Goal: Information Seeking & Learning: Learn about a topic

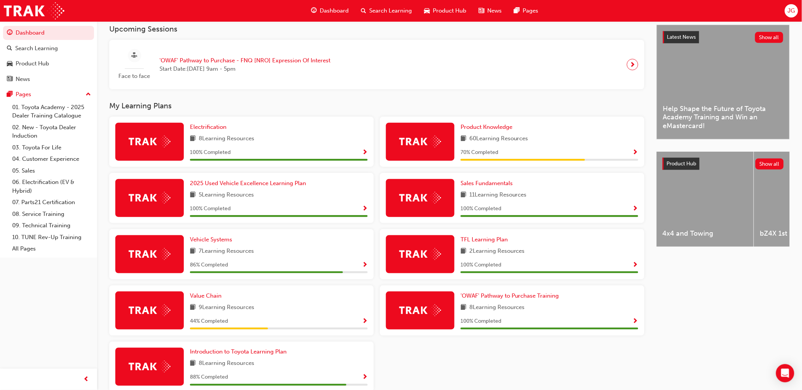
scroll to position [210, 0]
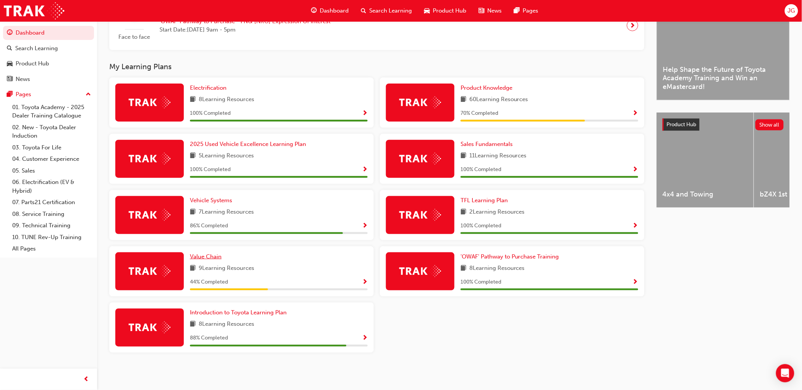
click at [204, 255] on span "Value Chain" at bounding box center [206, 256] width 32 height 7
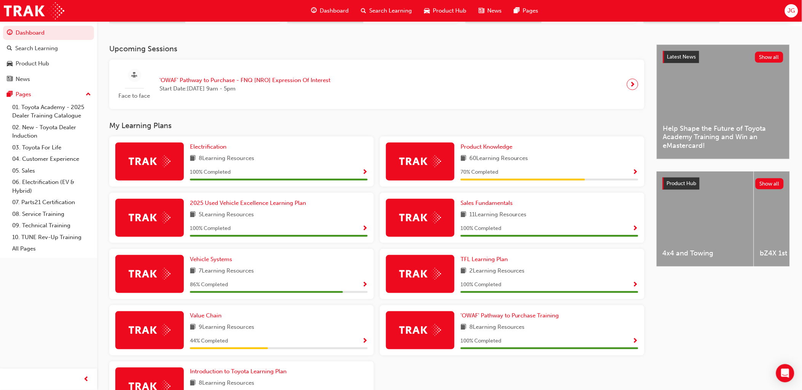
scroll to position [210, 0]
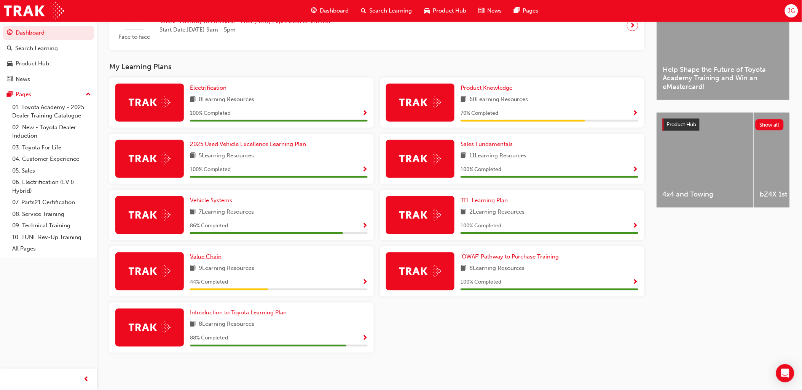
click at [216, 256] on span "Value Chain" at bounding box center [206, 256] width 32 height 7
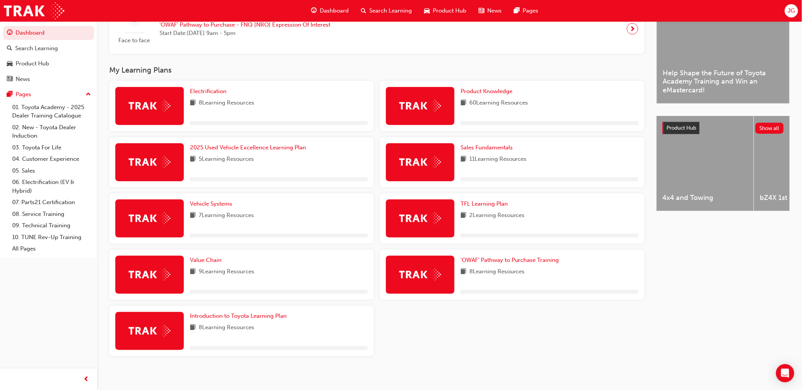
scroll to position [210, 0]
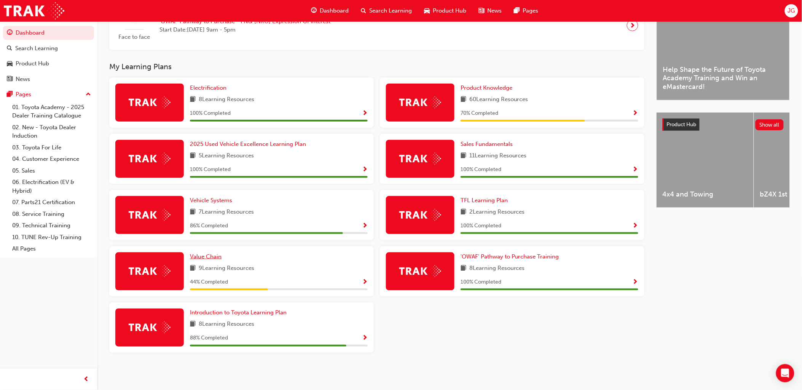
click at [218, 259] on span "Value Chain" at bounding box center [206, 256] width 32 height 7
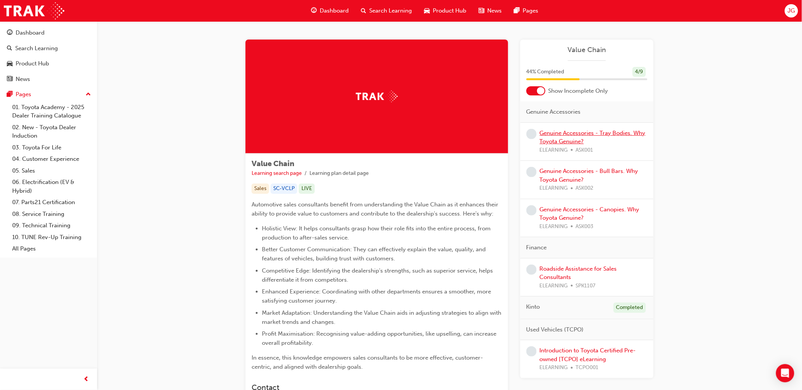
click at [583, 132] on link "Genuine Accessories - Tray Bodies. Why Toyota Genuine?" at bounding box center [593, 138] width 106 height 16
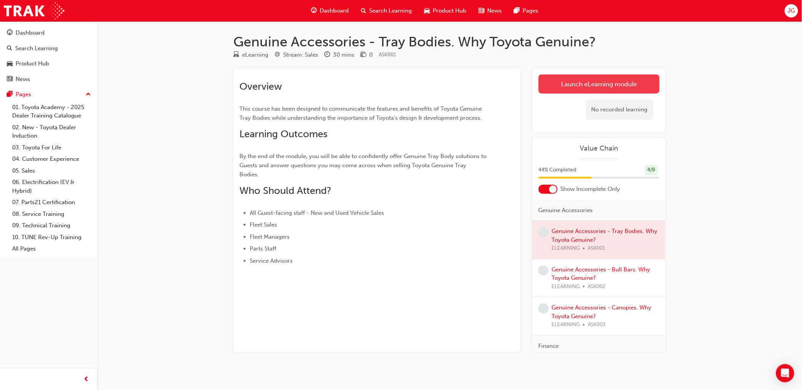
click at [588, 82] on link "Launch eLearning module" at bounding box center [598, 84] width 121 height 19
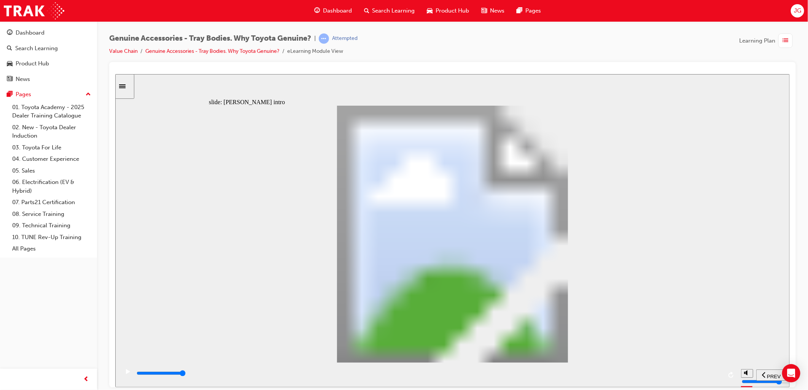
type input "21700"
type input "8"
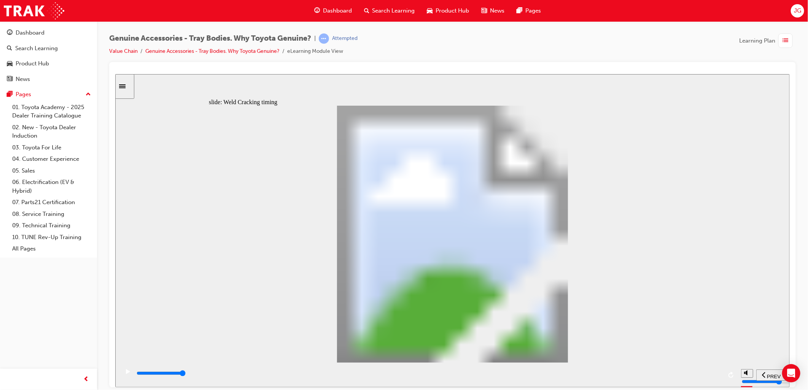
drag, startPoint x: 358, startPoint y: 282, endPoint x: 415, endPoint y: 264, distance: 59.8
type input "8200"
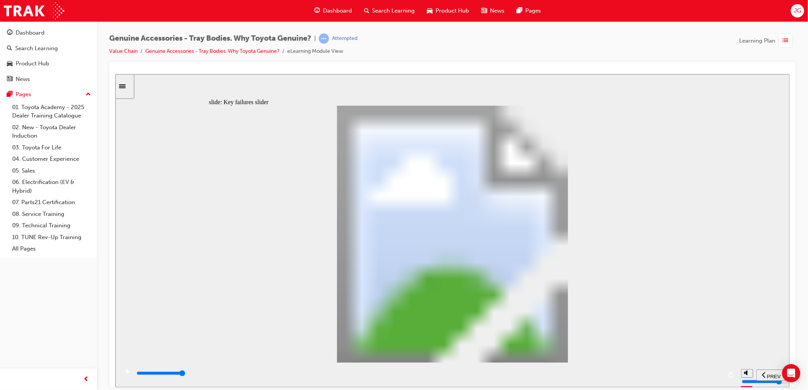
drag, startPoint x: 234, startPoint y: 286, endPoint x: 279, endPoint y: 287, distance: 44.9
type input "2"
drag, startPoint x: 279, startPoint y: 287, endPoint x: 313, endPoint y: 290, distance: 34.4
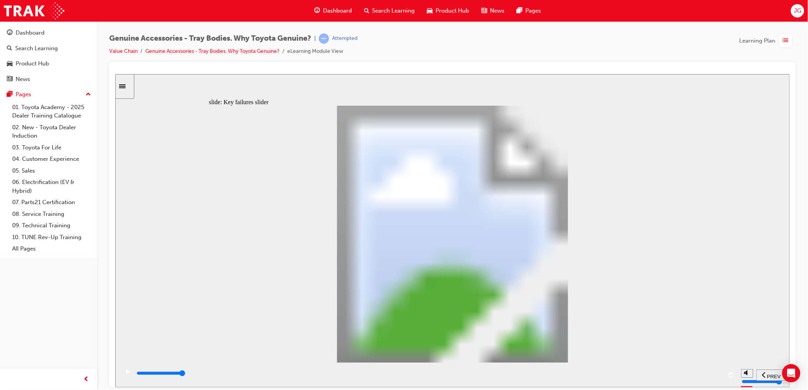
type input "0"
type input "3"
drag, startPoint x: 325, startPoint y: 282, endPoint x: 364, endPoint y: 284, distance: 38.5
drag, startPoint x: 369, startPoint y: 284, endPoint x: 392, endPoint y: 284, distance: 22.5
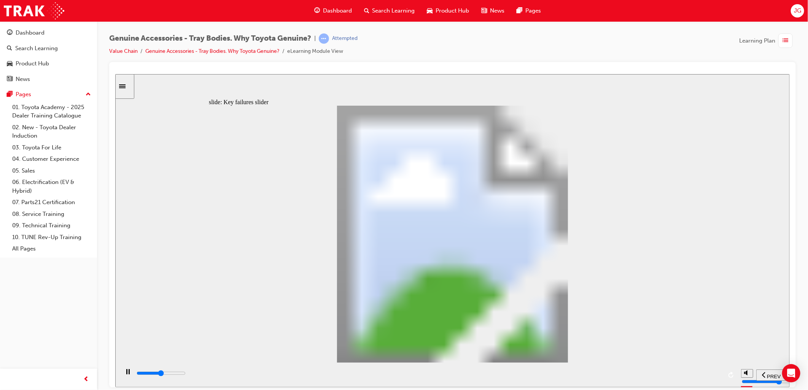
drag, startPoint x: 373, startPoint y: 281, endPoint x: 535, endPoint y: 290, distance: 162.7
drag, startPoint x: 364, startPoint y: 286, endPoint x: 462, endPoint y: 287, distance: 98.2
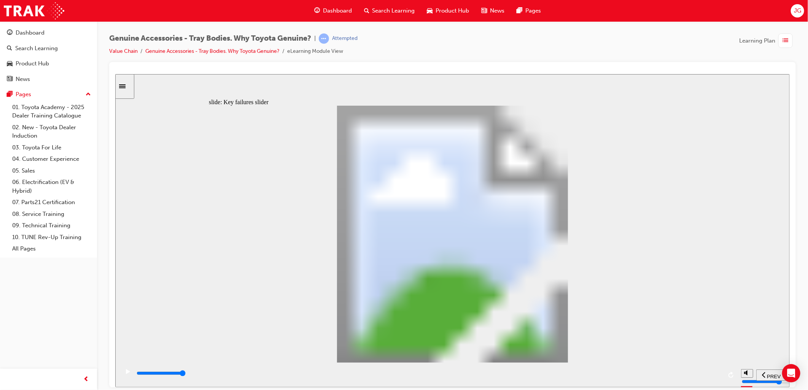
drag, startPoint x: 368, startPoint y: 285, endPoint x: 523, endPoint y: 299, distance: 155.9
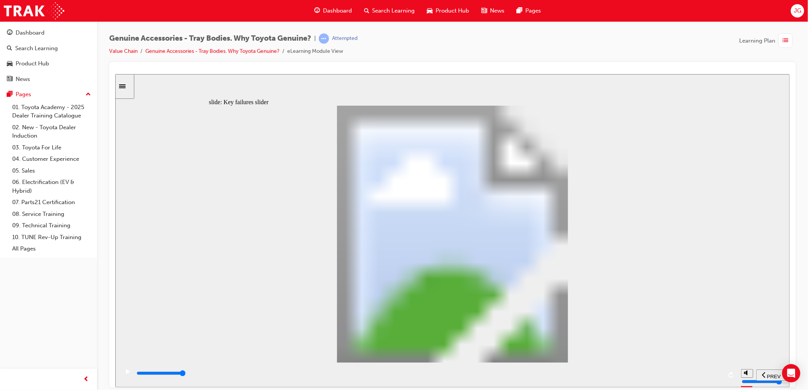
drag, startPoint x: 372, startPoint y: 284, endPoint x: 538, endPoint y: 284, distance: 165.9
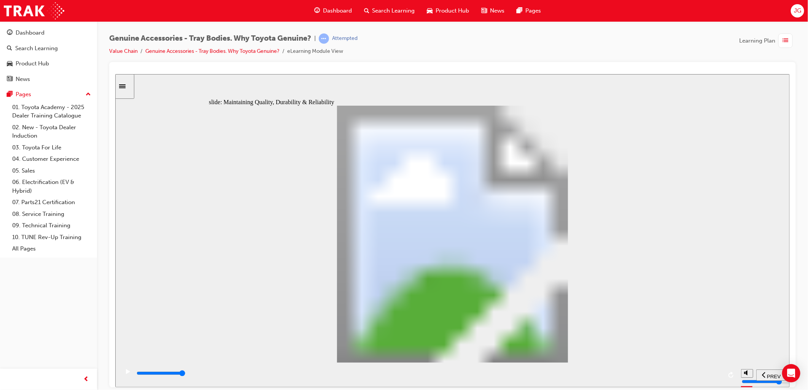
type input "12300"
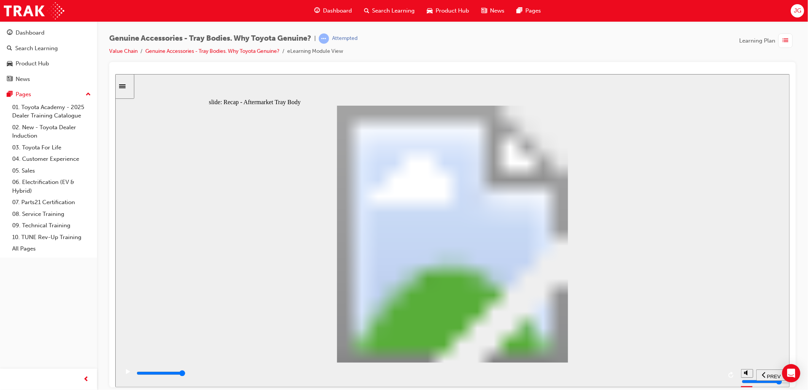
radio input "true"
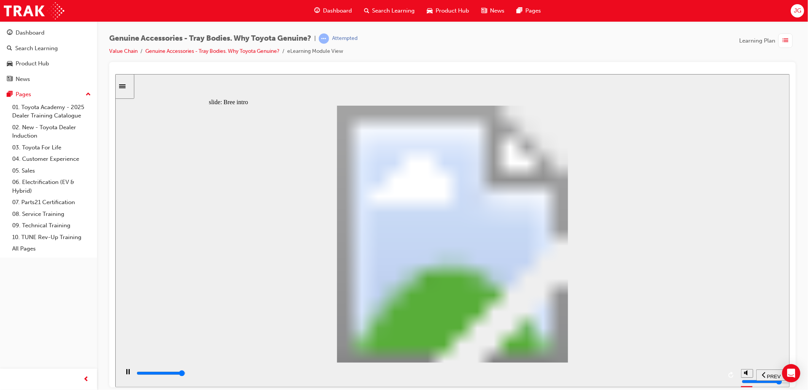
type input "0"
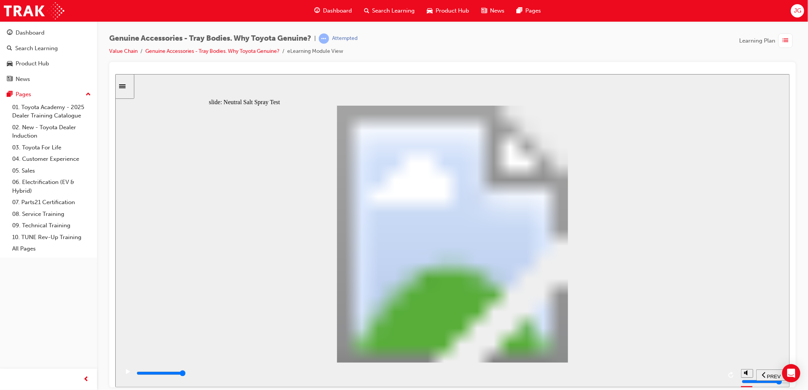
type input "1"
drag, startPoint x: 294, startPoint y: 284, endPoint x: 325, endPoint y: 286, distance: 31.2
type input "6300"
type input "5"
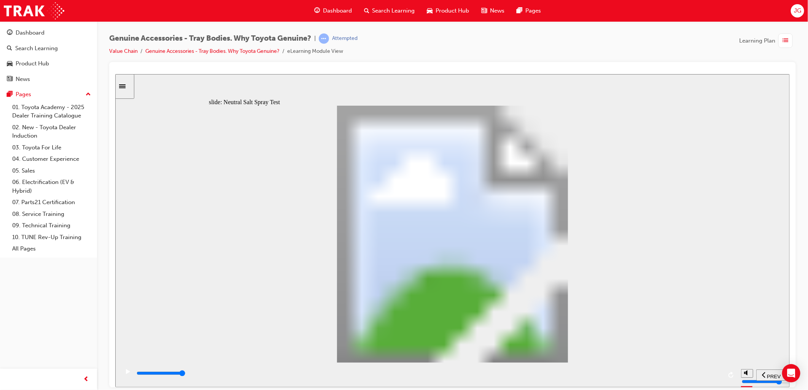
drag, startPoint x: 325, startPoint y: 280, endPoint x: 430, endPoint y: 291, distance: 106.1
type input "0"
type input "6"
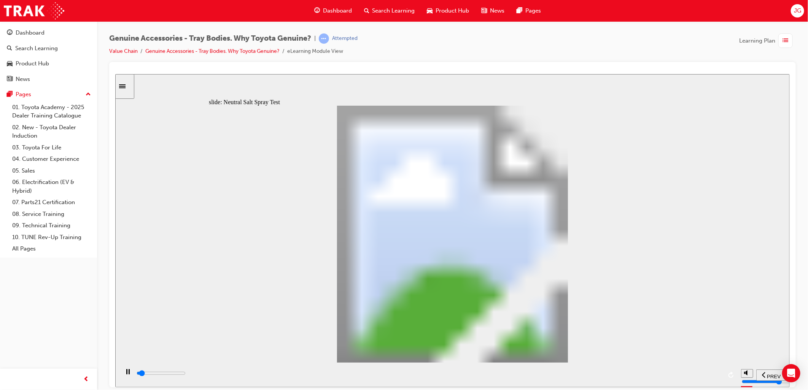
drag, startPoint x: 432, startPoint y: 279, endPoint x: 457, endPoint y: 281, distance: 24.5
type input "8000"
type input "7"
type input "0"
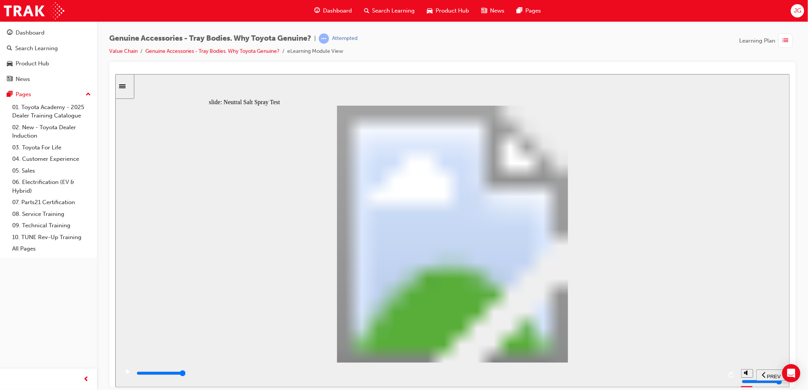
type input "8"
drag, startPoint x: 461, startPoint y: 283, endPoint x: 522, endPoint y: 288, distance: 61.5
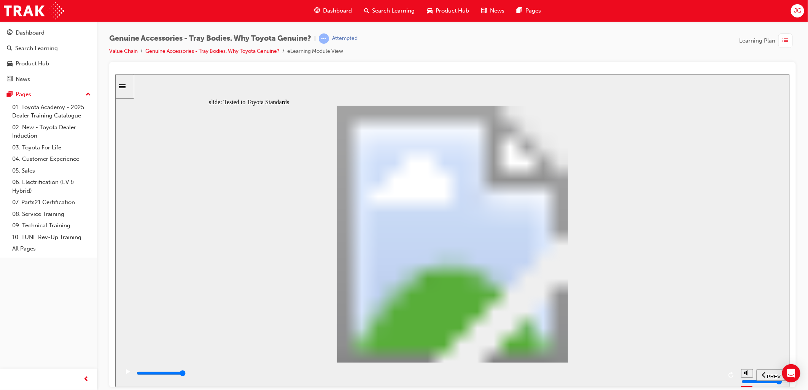
type input "10900"
radio input "true"
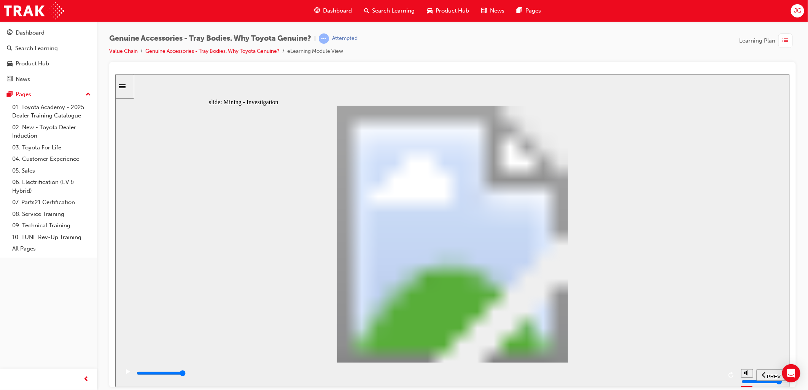
drag, startPoint x: 681, startPoint y: 108, endPoint x: 660, endPoint y: 143, distance: 41.6
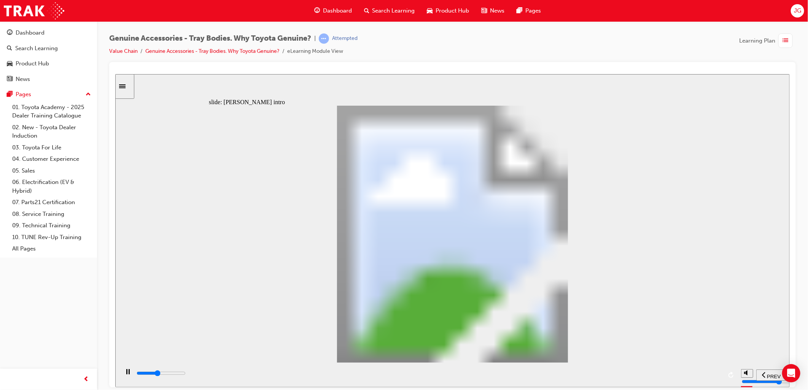
click at [769, 374] on span "PREV" at bounding box center [774, 377] width 14 height 6
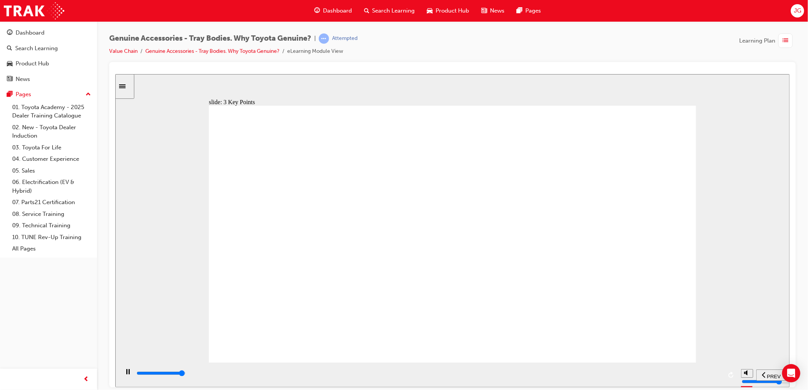
type input "3300"
type input "8500"
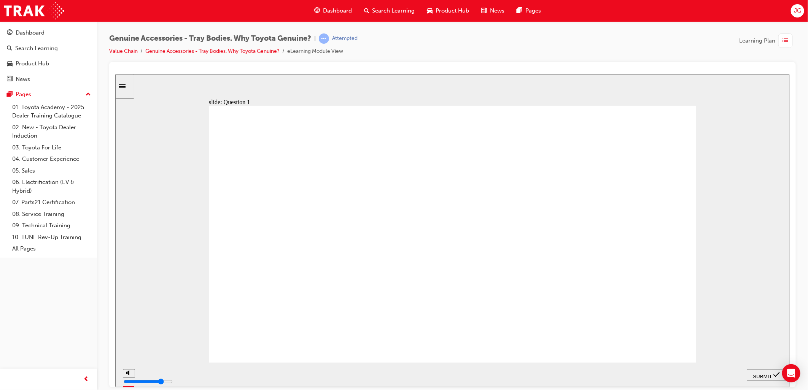
radio input "true"
click at [759, 375] on span "SUBMIT" at bounding box center [762, 377] width 19 height 6
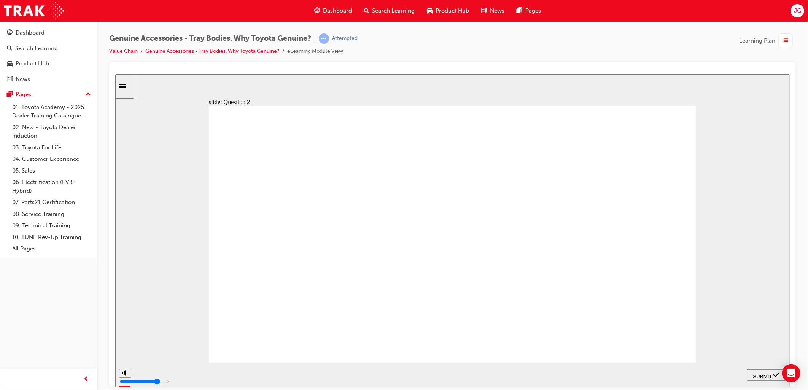
radio input "true"
click at [772, 371] on div "SUBMIT" at bounding box center [766, 375] width 33 height 8
radio input "true"
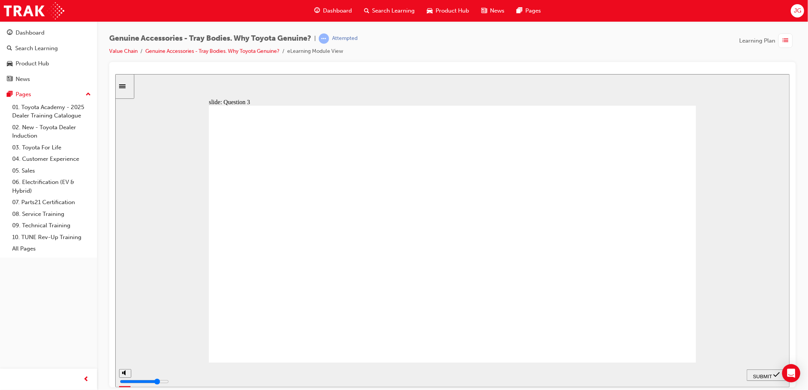
radio input "true"
click at [761, 379] on div "SUBMIT" at bounding box center [766, 375] width 33 height 8
radio input "true"
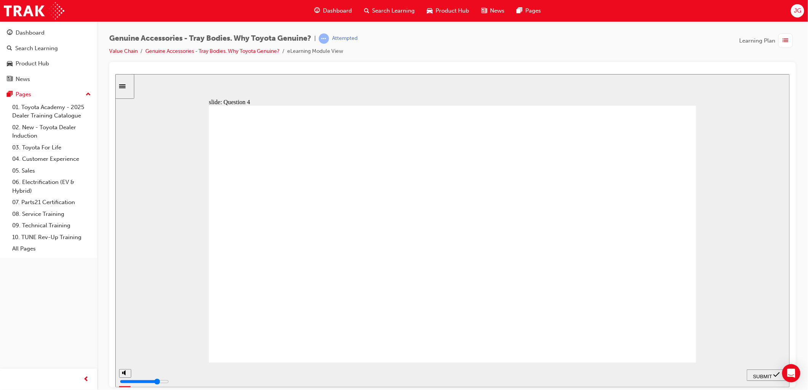
click at [769, 374] on span "SUBMIT" at bounding box center [762, 377] width 19 height 6
radio input "false"
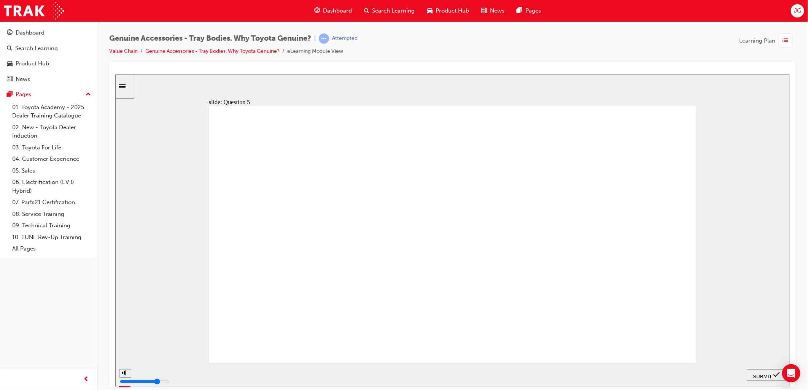
radio input "true"
click at [765, 374] on span "SUBMIT" at bounding box center [762, 377] width 19 height 6
radio input "true"
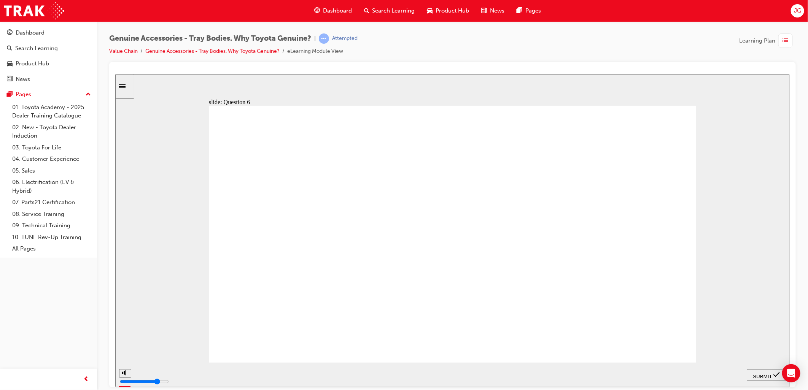
click at [761, 376] on span "SUBMIT" at bounding box center [762, 377] width 19 height 6
radio input "true"
click at [764, 377] on span "SUBMIT" at bounding box center [762, 377] width 19 height 6
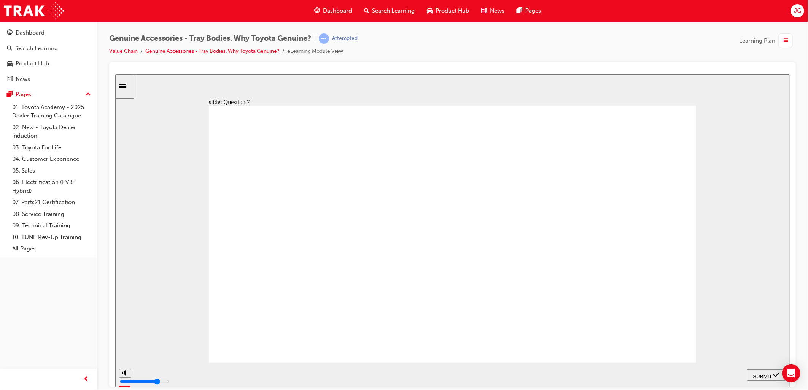
radio input "true"
click at [759, 374] on span "SUBMIT" at bounding box center [762, 377] width 19 height 6
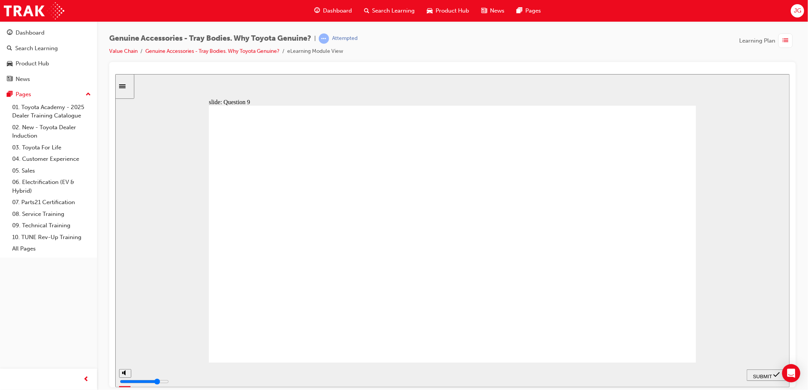
radio input "true"
click at [755, 374] on span "SUBMIT" at bounding box center [762, 377] width 19 height 6
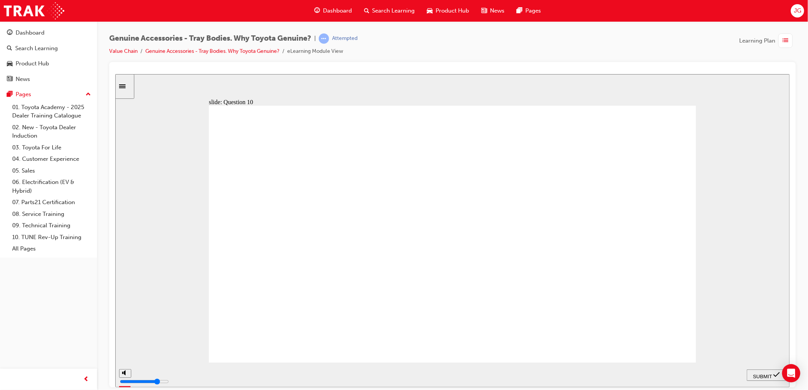
radio input "true"
click at [763, 379] on div "SUBMIT" at bounding box center [766, 375] width 33 height 8
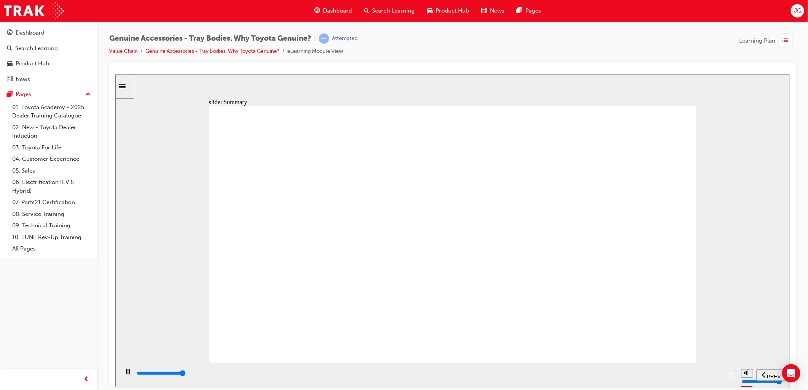
type input "21500"
click at [30, 31] on div "Dashboard" at bounding box center [30, 33] width 29 height 9
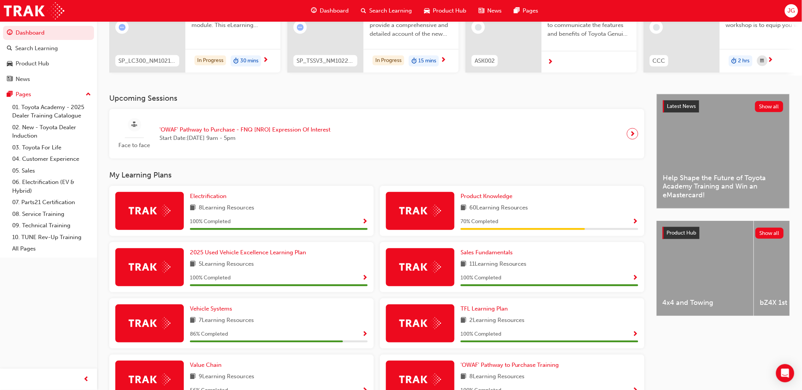
scroll to position [210, 0]
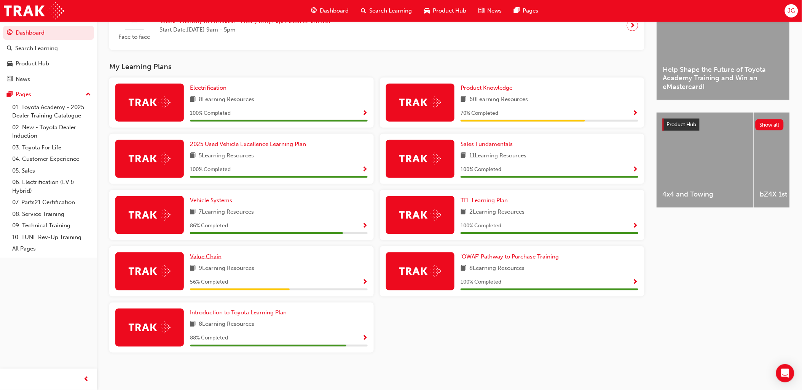
click at [209, 256] on span "Value Chain" at bounding box center [206, 256] width 32 height 7
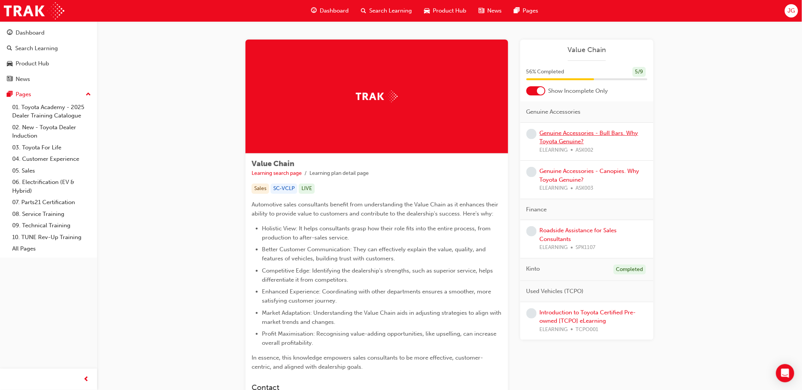
click at [559, 132] on link "Genuine Accessories - Bull Bars. Why Toyota Genuine?" at bounding box center [589, 138] width 99 height 16
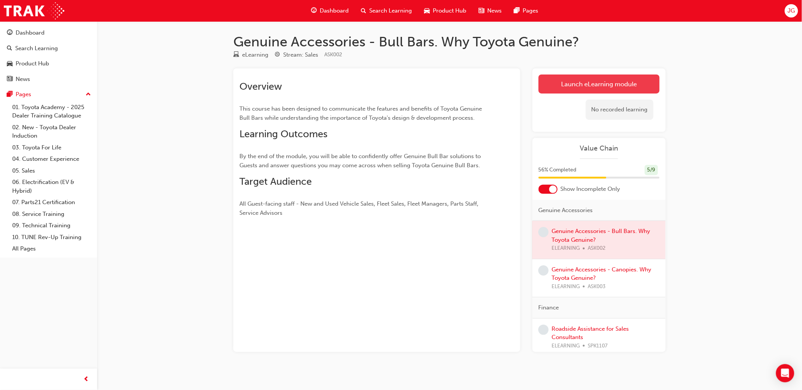
click at [582, 88] on link "Launch eLearning module" at bounding box center [598, 84] width 121 height 19
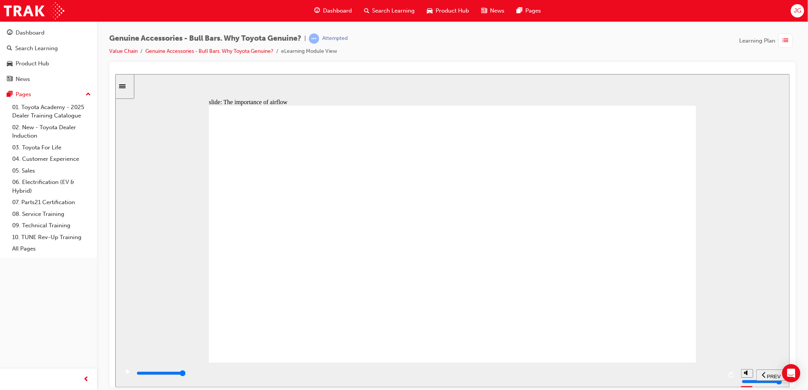
drag, startPoint x: 675, startPoint y: 118, endPoint x: 670, endPoint y: 118, distance: 5.3
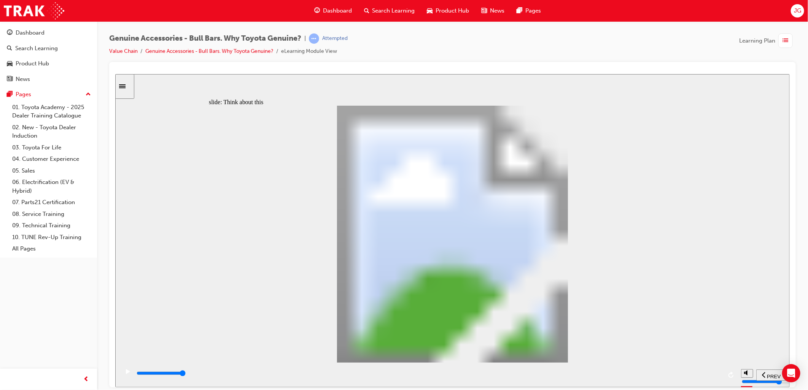
drag, startPoint x: 508, startPoint y: 209, endPoint x: 515, endPoint y: 210, distance: 7.3
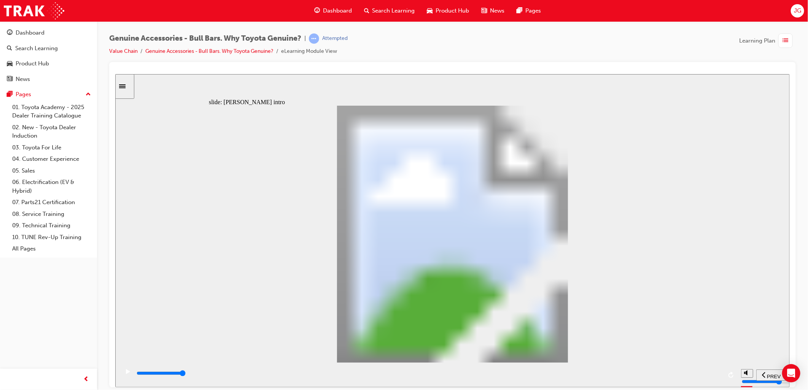
type input "8500"
type input "0"
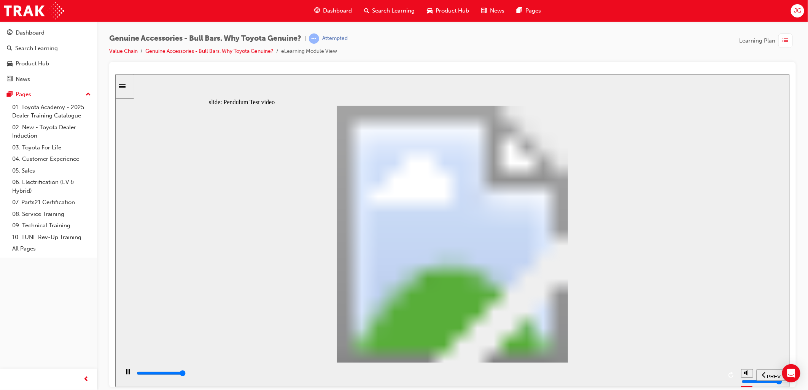
type input "8500"
type input "102"
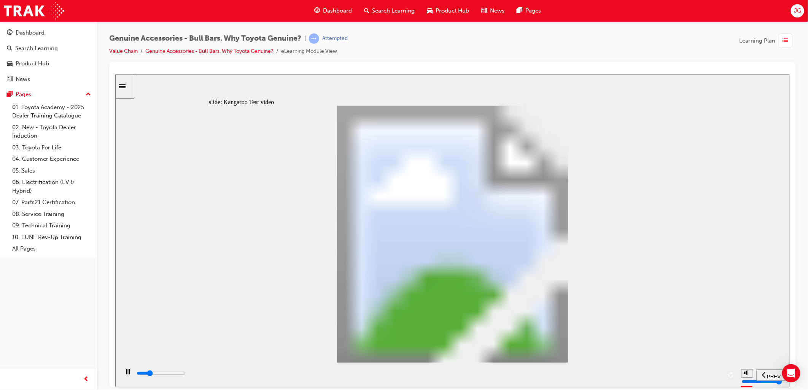
type input "5100"
type input "0"
type input "5100"
type input "0"
type input "5100"
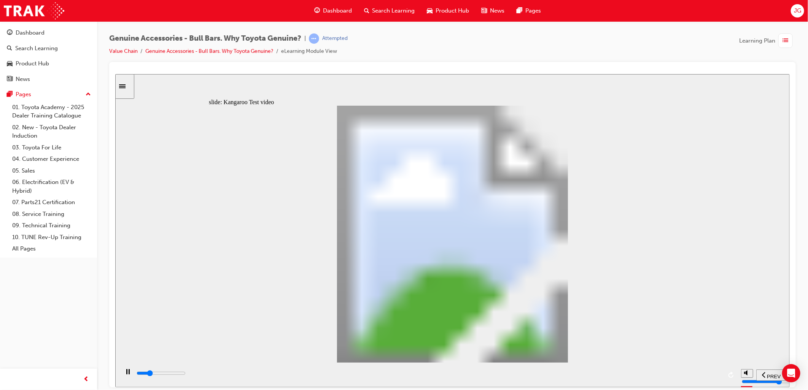
type input "0"
type input "5200"
type input "0"
type input "5200"
type input "0"
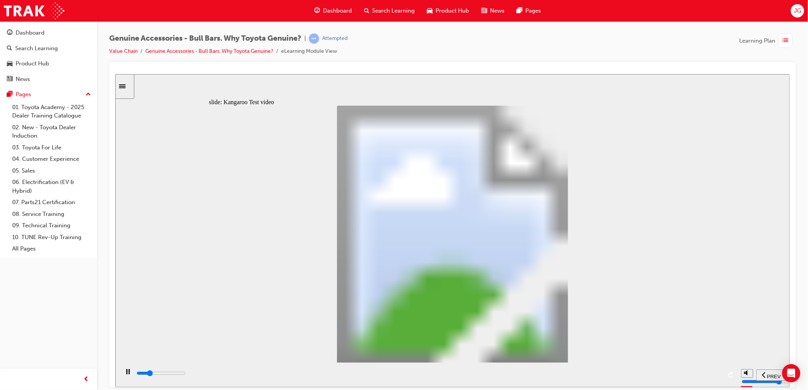
type input "5200"
type input "0"
type input "5200"
type input "0"
type input "5200"
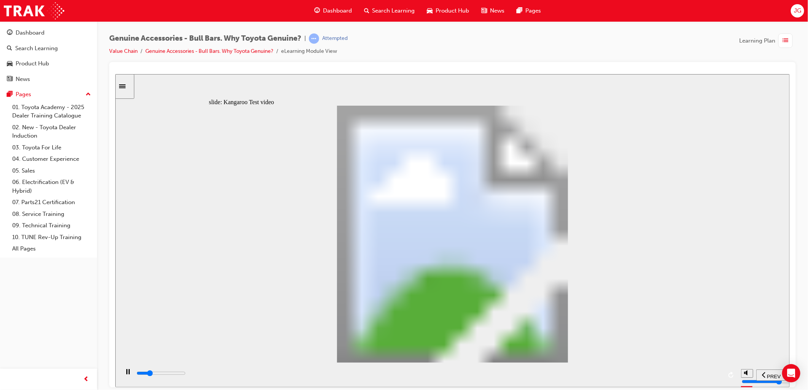
type input "0"
type input "5300"
type input "0"
type input "5300"
type input "0"
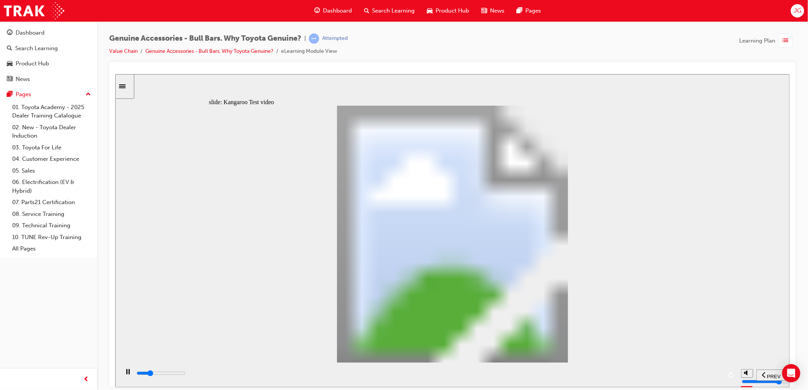
type input "5300"
type input "0"
type input "5300"
type input "0"
type input "5300"
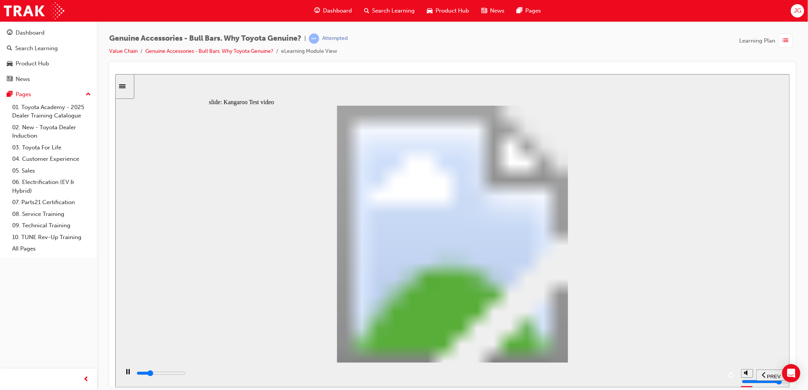
type input "0"
type input "5400"
type input "0"
type input "5600"
type input "1"
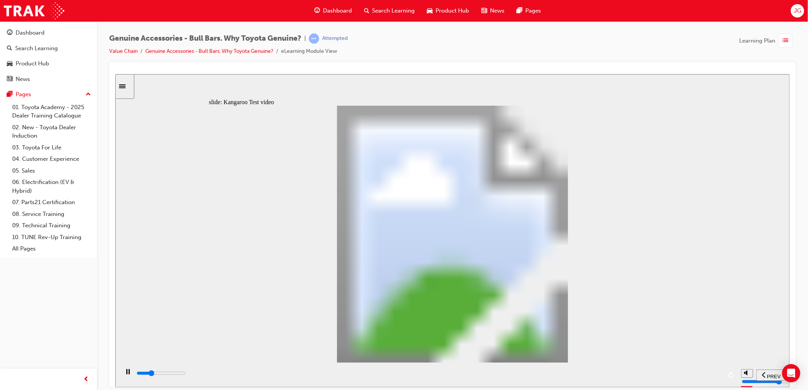
type input "5900"
type input "1"
type input "6200"
type input "1"
type input "6400"
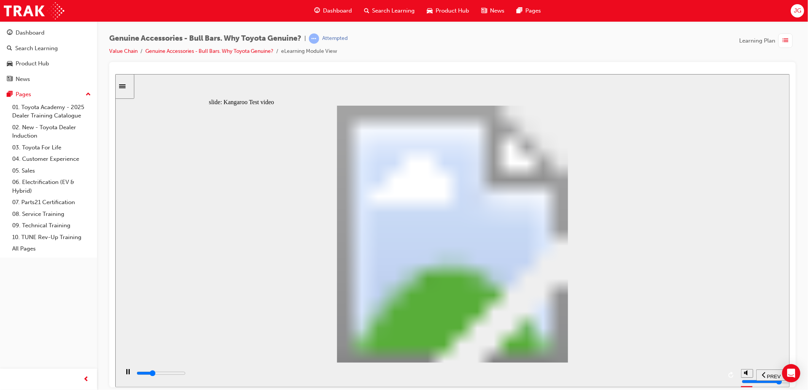
type input "2"
type input "6700"
type input "2"
type input "7000"
type input "2"
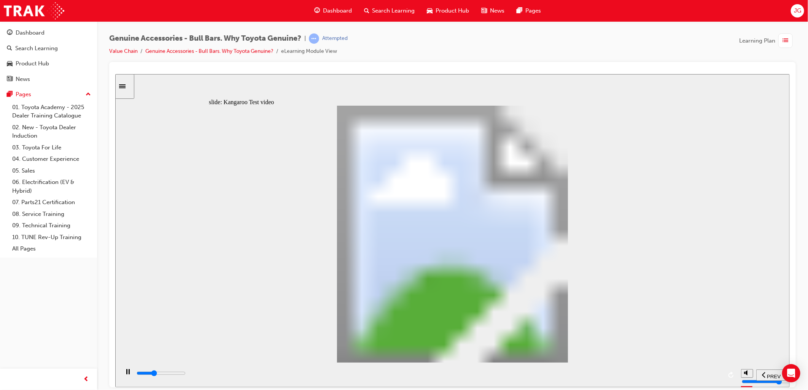
type input "7200"
type input "2"
type input "7500"
type input "3"
type input "7800"
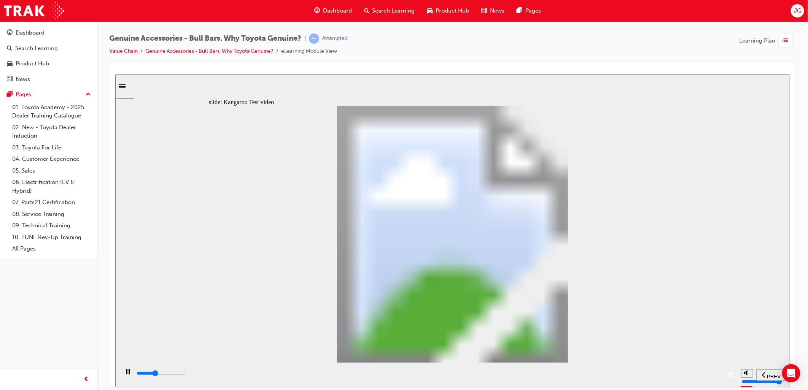
type input "3"
type input "8000"
type input "3"
type input "8300"
type input "3"
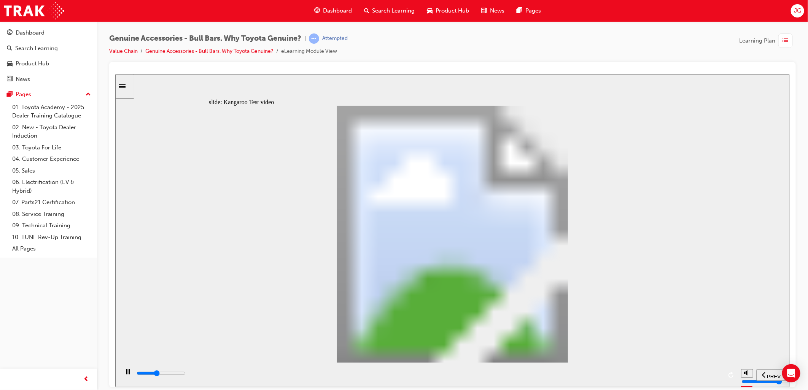
type input "8600"
type input "4"
type input "8800"
type input "4"
type input "9100"
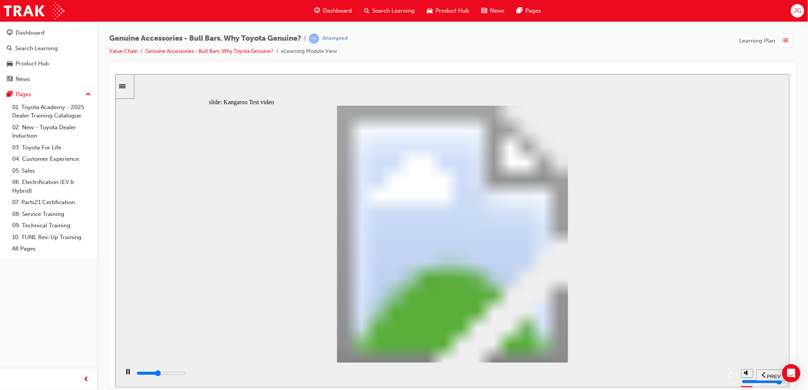
type input "4"
type input "9400"
type input "4"
type input "9600"
type input "5"
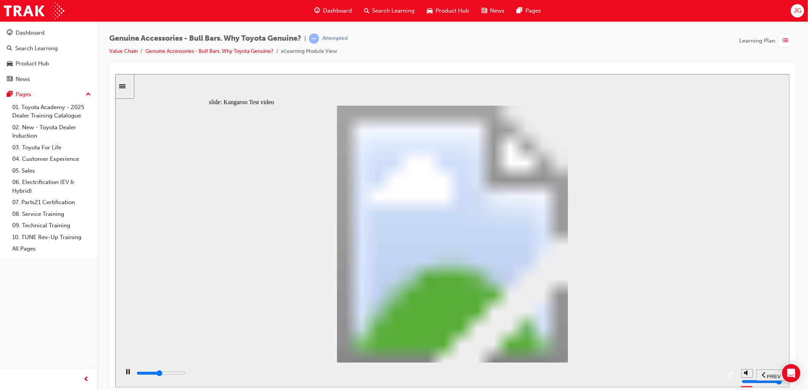
type input "9900"
type input "5"
type input "10200"
type input "5"
type input "10400"
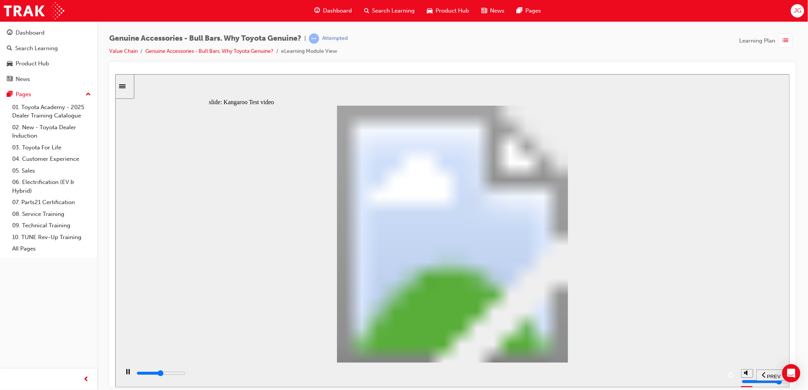
type input "6"
type input "10700"
type input "6"
type input "11000"
type input "6"
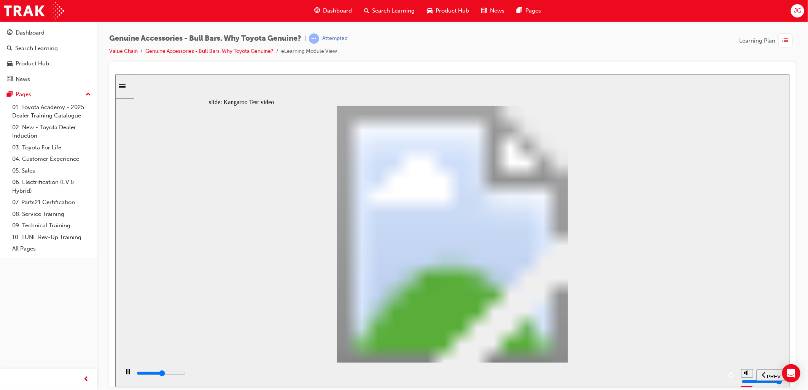
type input "11200"
type input "6"
type input "11500"
type input "7"
type input "11800"
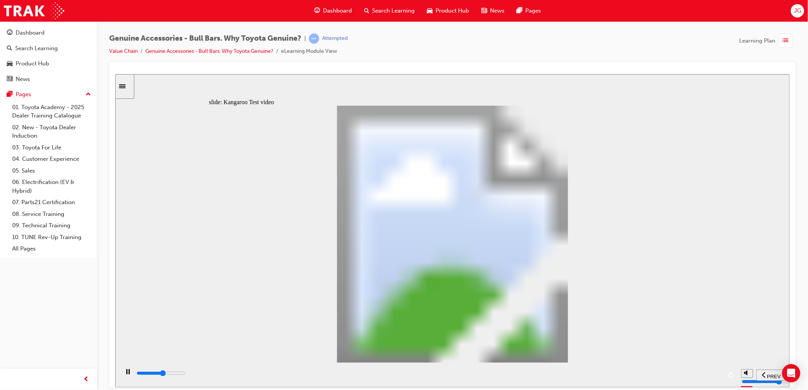
type input "7"
type input "12000"
type input "7"
type input "12300"
type input "7"
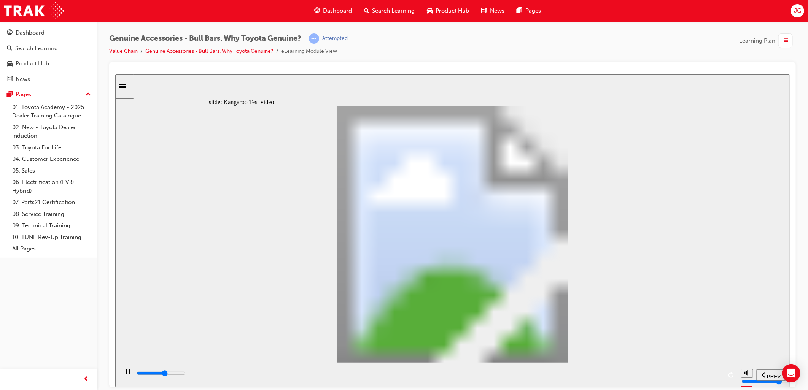
type input "12600"
type input "8"
type input "12800"
type input "8"
type input "13100"
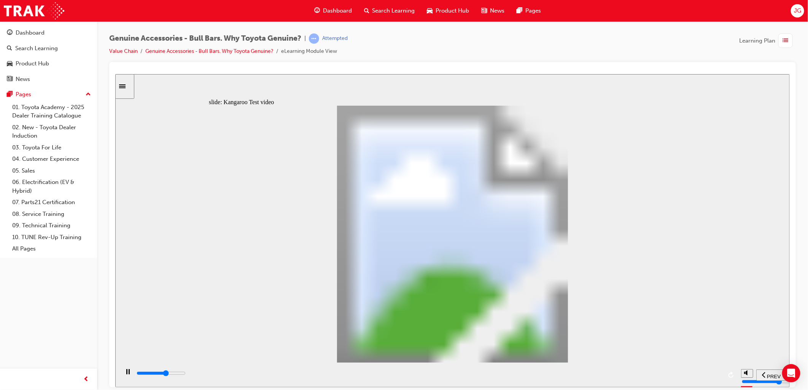
type input "8"
type input "13400"
type input "8"
type input "13600"
type input "9"
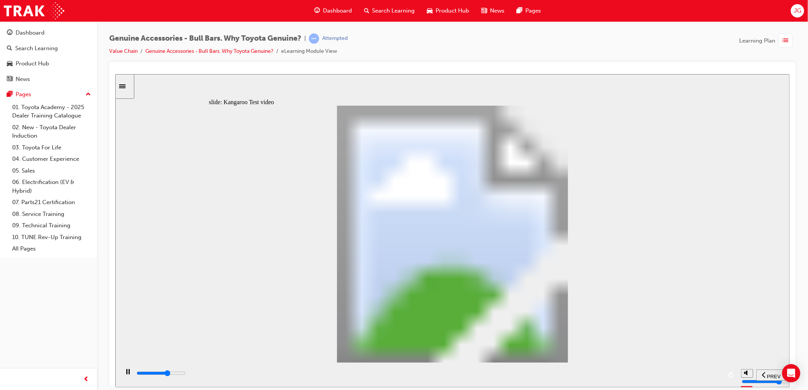
type input "13900"
type input "9"
type input "14100"
type input "9"
type input "14400"
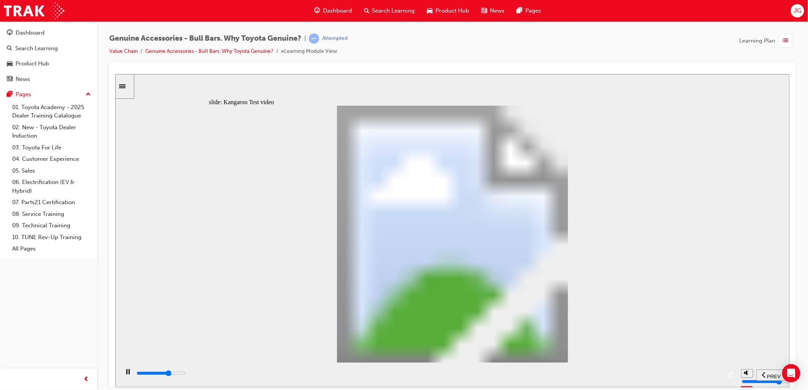
type input "10"
type input "14700"
type input "10"
type input "14900"
type input "10"
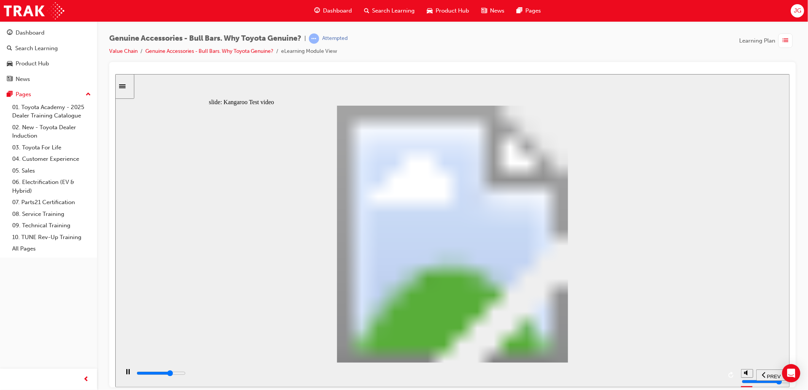
type input "15200"
type input "10"
type input "15500"
type input "11"
type input "15700"
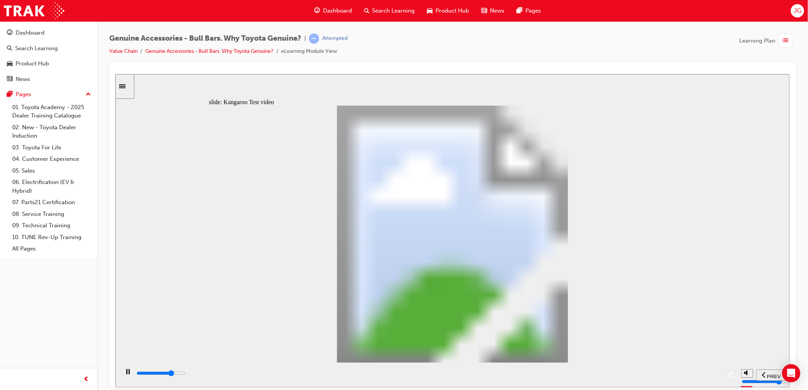
type input "11"
type input "16000"
type input "11"
type input "16300"
type input "11"
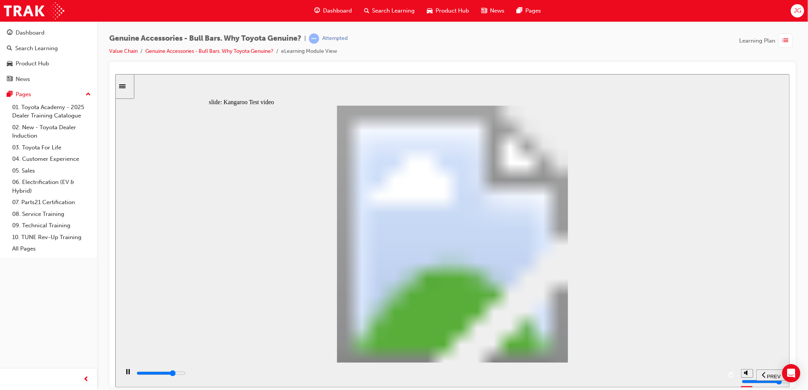
type input "16500"
type input "12"
type input "16800"
type input "12"
type input "17100"
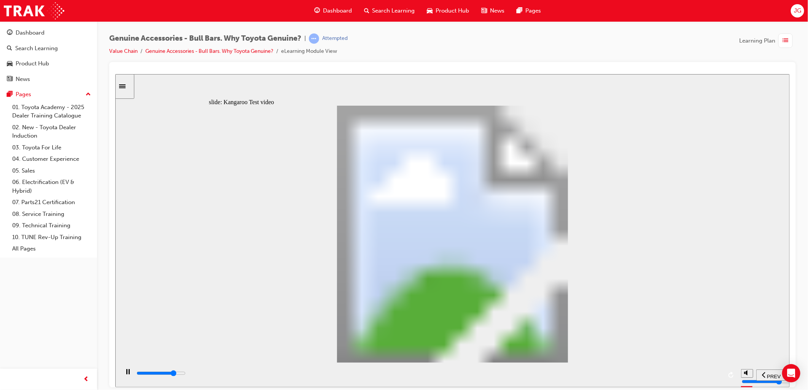
type input "12"
type input "17300"
type input "12"
type input "17600"
type input "13"
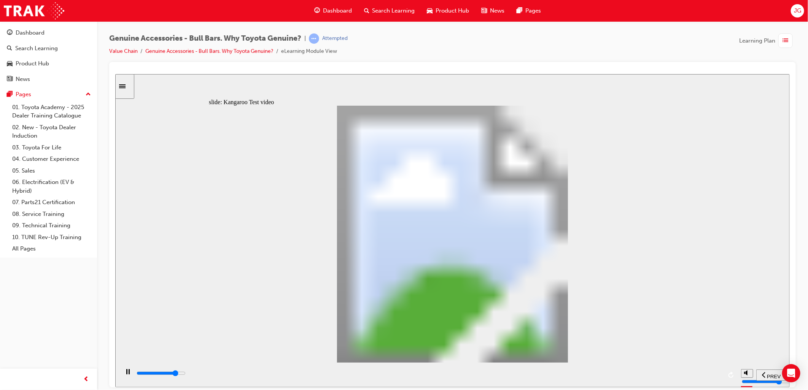
type input "17900"
type input "13"
type input "18100"
type input "13"
type input "18400"
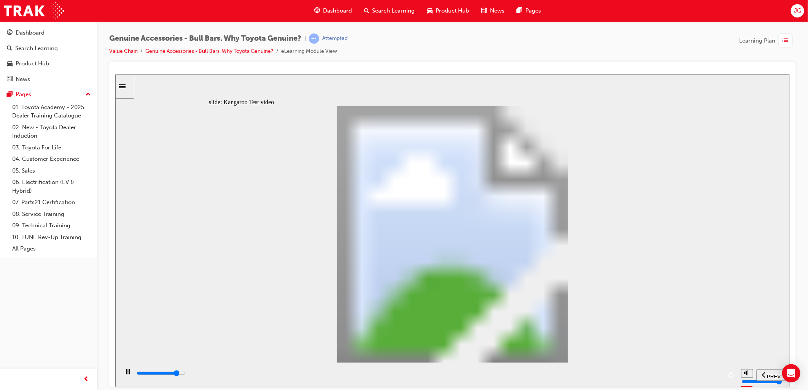
type input "14"
type input "18600"
type input "14"
type input "18900"
type input "14"
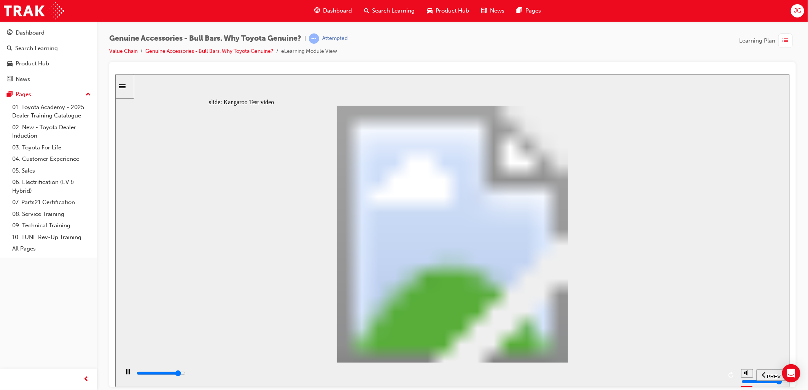
type input "19200"
type input "14"
type input "19400"
type input "15"
type input "19700"
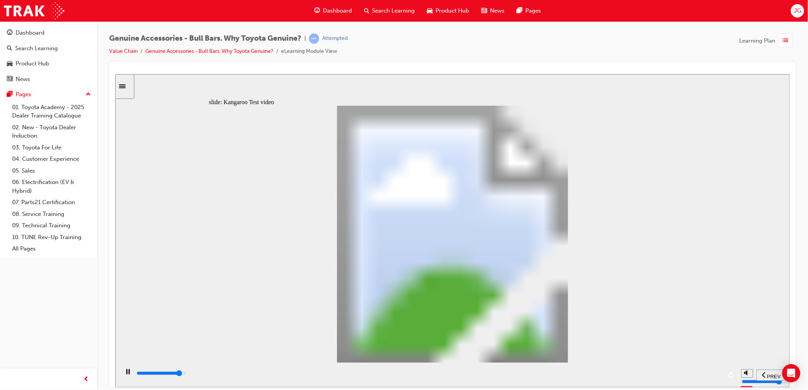
type input "15"
type input "20000"
type input "15"
type input "20200"
type input "15"
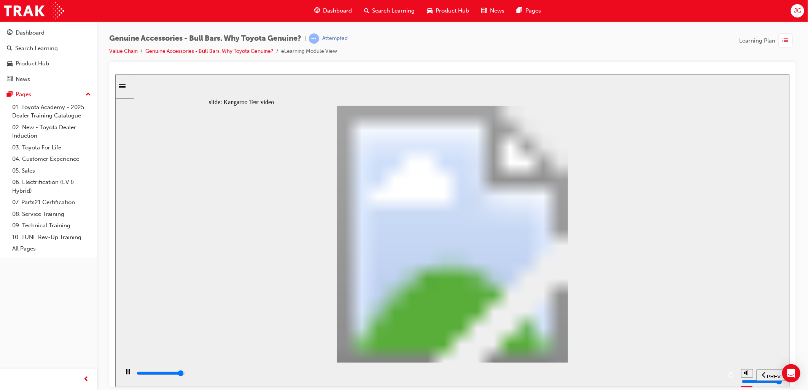
type input "20500"
type input "16"
type input "20800"
type input "16"
type input "21100"
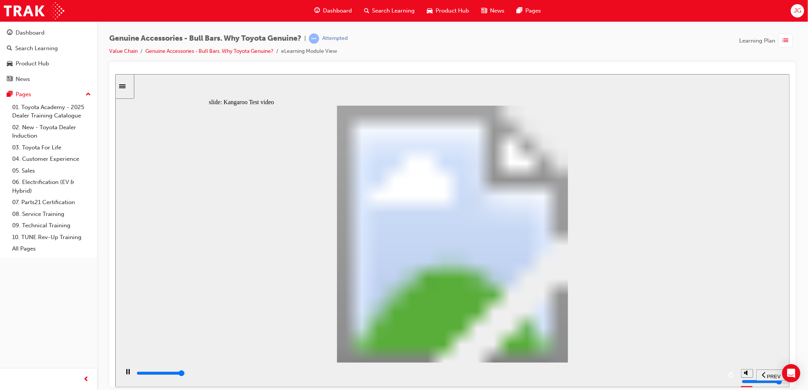
type input "16"
type input "21300"
type input "16"
type input "21500"
type input "24"
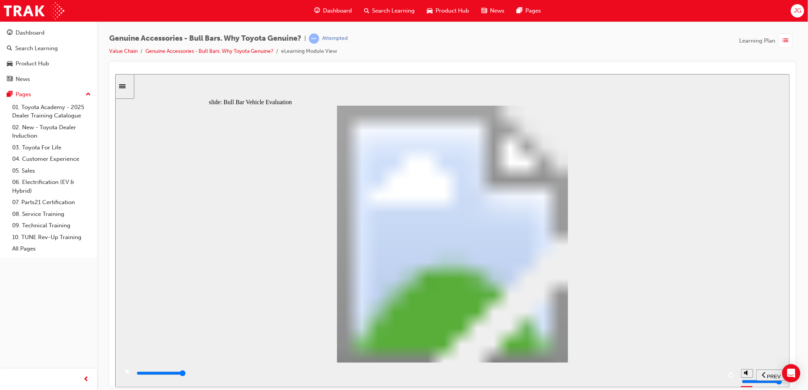
type input "59900"
click at [122, 377] on div "play/pause" at bounding box center [127, 375] width 13 height 13
